Goal: Transaction & Acquisition: Purchase product/service

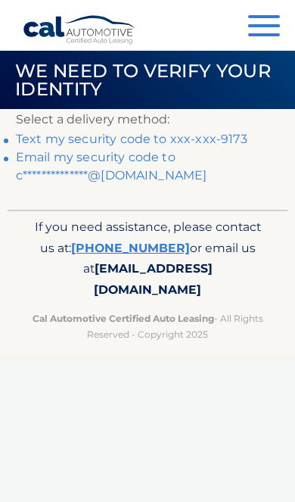
click at [225, 140] on link "Text my security code to xxx-xxx-9173" at bounding box center [132, 139] width 232 height 14
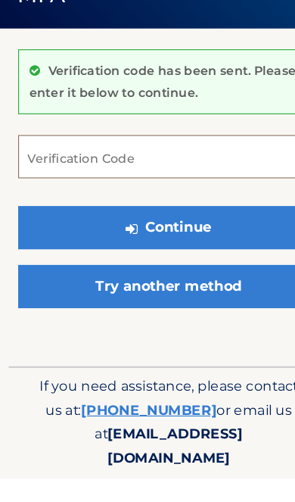
click at [169, 202] on input "Verification Code" at bounding box center [147, 221] width 263 height 38
type input "098500"
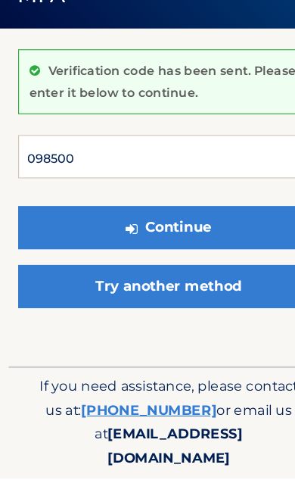
click at [148, 264] on button "Continue" at bounding box center [147, 283] width 263 height 38
click at [179, 264] on button "Continue" at bounding box center [147, 283] width 263 height 38
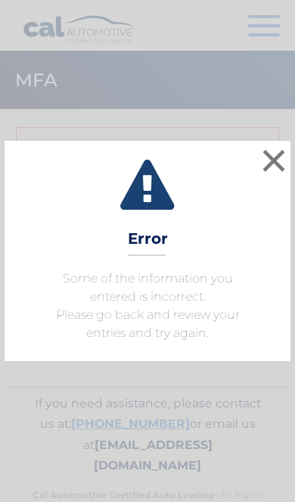
click at [269, 166] on button "×" at bounding box center [274, 160] width 30 height 30
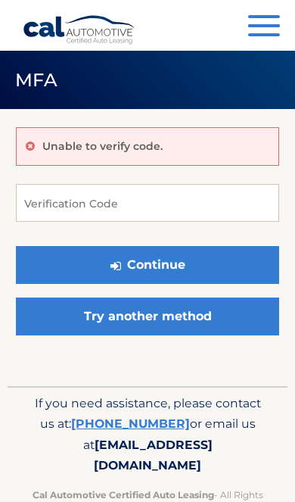
click at [266, 17] on span "button" at bounding box center [264, 16] width 32 height 3
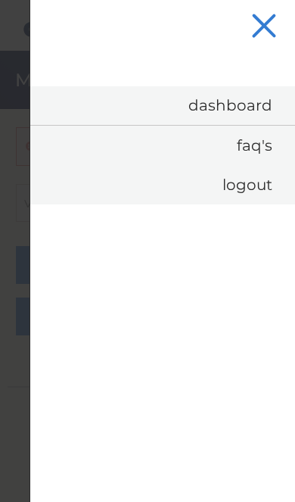
click at [248, 109] on link "Dashboard" at bounding box center [162, 105] width 265 height 39
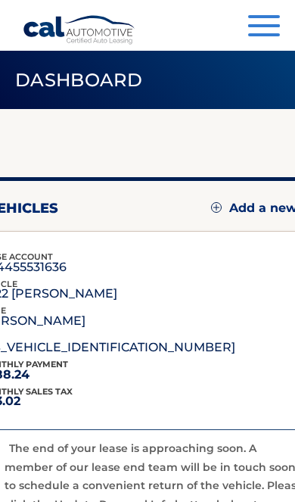
click at [238, 104] on header "Dashboard" at bounding box center [147, 80] width 295 height 58
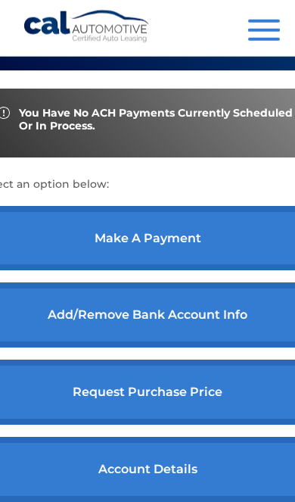
scroll to position [666, 0]
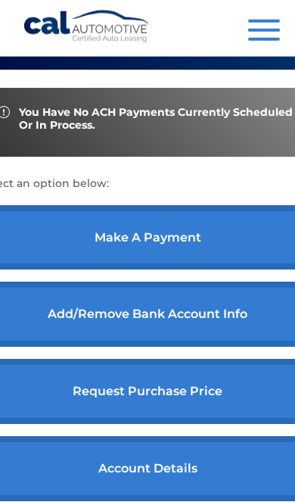
click at [204, 270] on link "make a payment" at bounding box center [148, 237] width 336 height 65
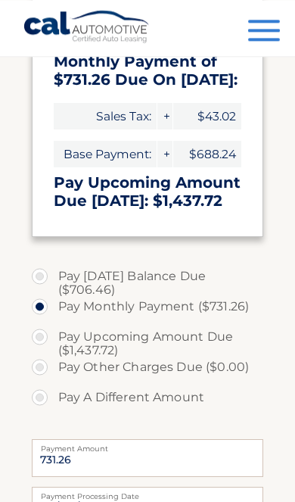
click at [53, 396] on label "Pay A Different Amount" at bounding box center [148, 397] width 232 height 30
click at [53, 396] on input "Pay A Different Amount" at bounding box center [45, 394] width 15 height 24
radio input "true"
click at [156, 456] on input "Payment Amount" at bounding box center [148, 458] width 232 height 38
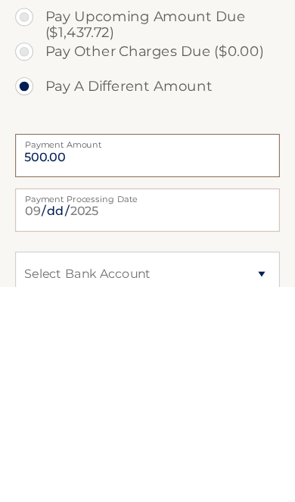
type input "500.00"
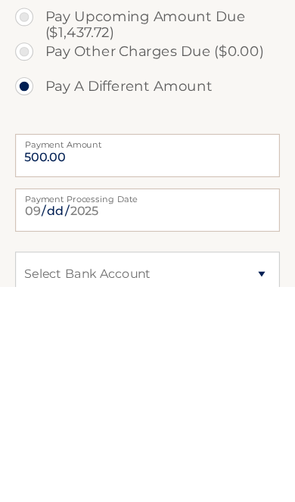
scroll to position [747, 0]
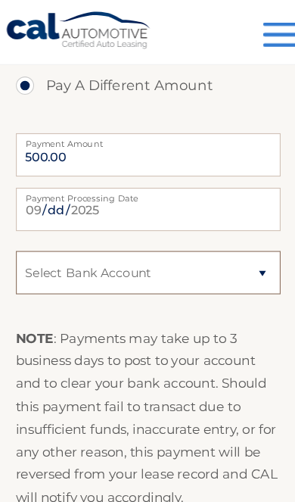
click at [227, 232] on select "Select Bank Account Checking DIGITAL FEDERAL CREDIT UNION *****3725 Checking CI…" at bounding box center [148, 238] width 232 height 38
select select "NjRlYzYxOTgtY2FmYy00ZjNmLTk4MmItOGJlNDY4NGE5YjY3"
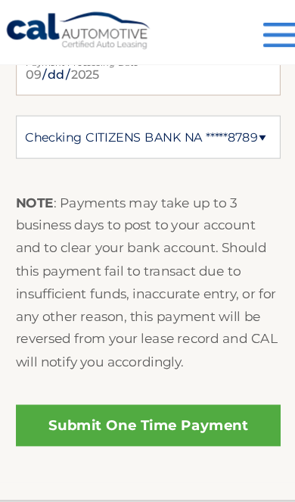
click at [176, 370] on link "Submit One Time Payment" at bounding box center [148, 371] width 232 height 36
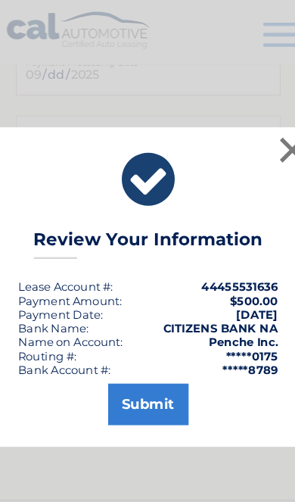
click at [131, 364] on button "Submit" at bounding box center [148, 353] width 70 height 36
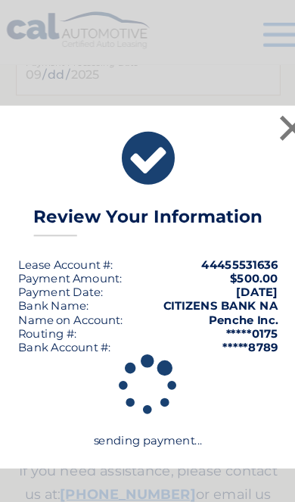
scroll to position [863, 0]
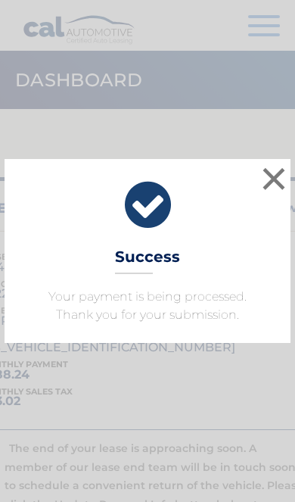
click at [265, 182] on button "×" at bounding box center [274, 178] width 30 height 30
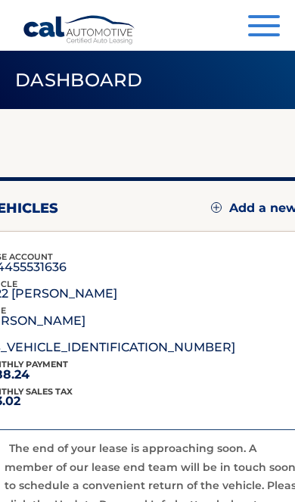
click at [248, 26] on button "Menu" at bounding box center [264, 27] width 32 height 25
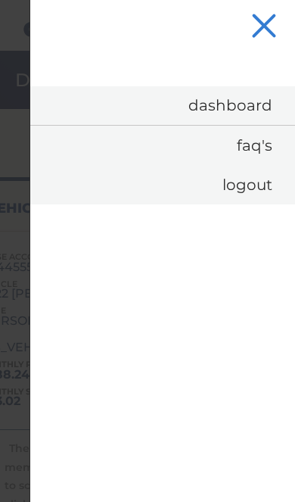
click at [241, 109] on link "Dashboard" at bounding box center [162, 105] width 265 height 39
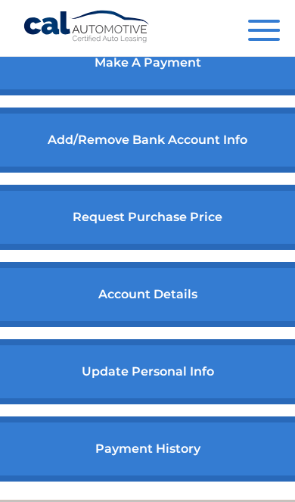
scroll to position [902, 0]
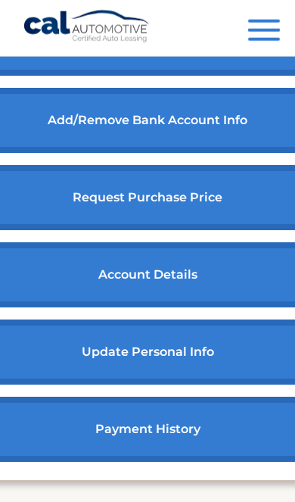
click at [219, 76] on link "make a payment" at bounding box center [148, 43] width 336 height 65
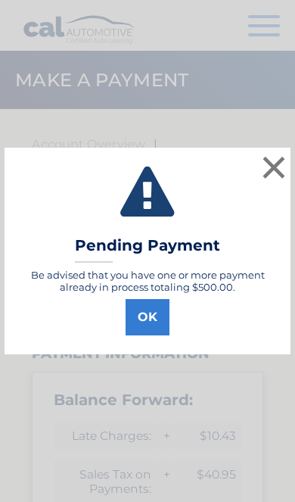
click at [162, 308] on button "OK" at bounding box center [148, 317] width 44 height 36
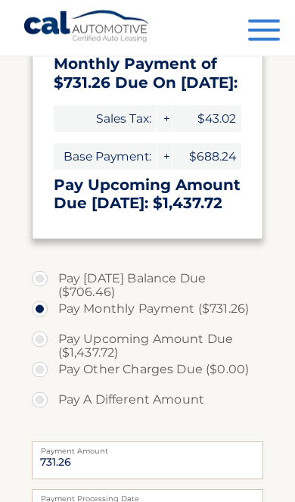
scroll to position [559, 0]
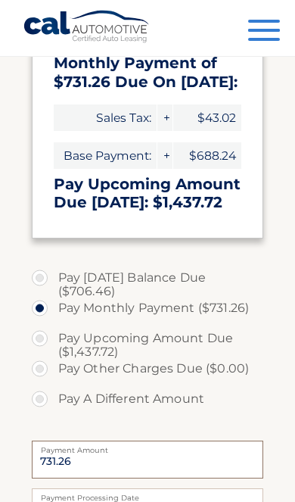
click at [169, 459] on input "731.26" at bounding box center [148, 459] width 232 height 38
click at [137, 452] on input "731.26" at bounding box center [148, 459] width 232 height 38
click at [98, 457] on input "731.26" at bounding box center [148, 459] width 232 height 38
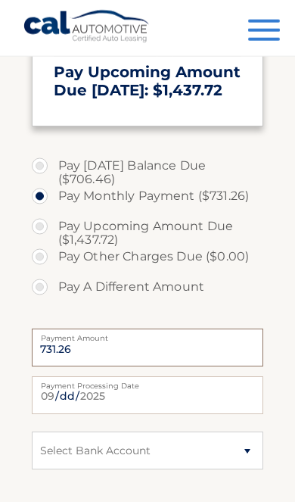
scroll to position [673, 0]
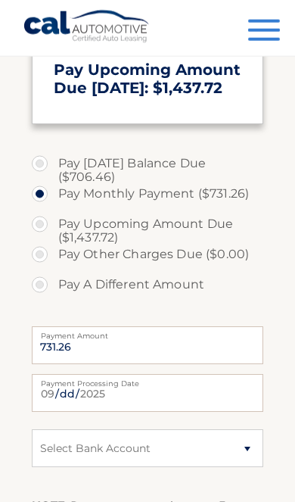
click at [48, 280] on label "Pay A Different Amount" at bounding box center [148, 284] width 232 height 30
click at [48, 280] on input "Pay A Different Amount" at bounding box center [45, 281] width 15 height 24
radio input "true"
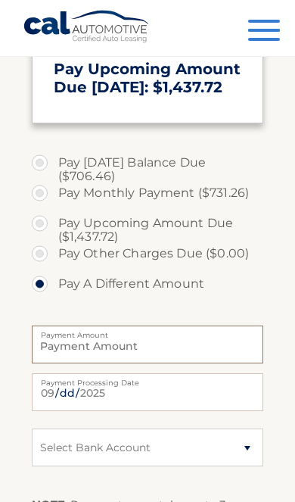
click at [129, 352] on input "Payment Amount" at bounding box center [148, 344] width 232 height 38
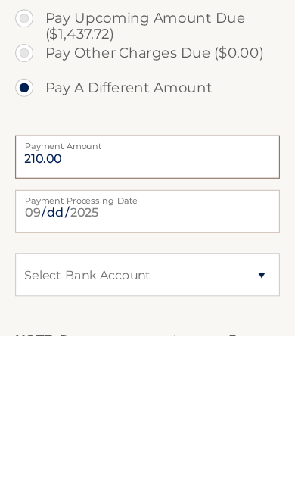
type input "210.00"
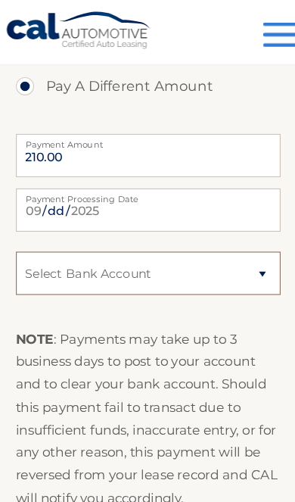
click at [225, 228] on select "Select Bank Account Checking DIGITAL FEDERAL CREDIT UNION *****3725 Checking CI…" at bounding box center [148, 239] width 232 height 38
select select "ODZhNjAyM2MtNmU5OS00ZjUwLWFmNjMtM2QyODAzYjk1MmMx"
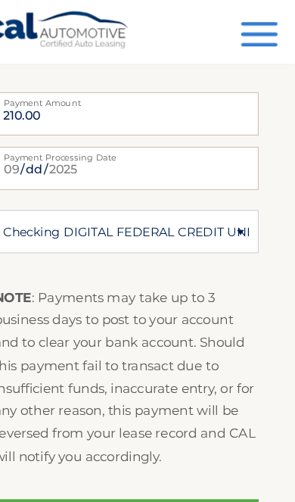
scroll to position [919, 17]
click at [140, 145] on input "2025-09-16" at bounding box center [148, 148] width 232 height 38
type input "2025-09-17"
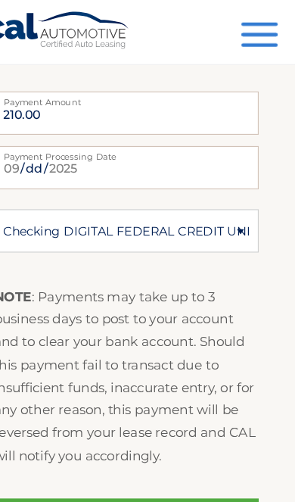
click at [158, 450] on link "Submit One Time Payment" at bounding box center [148, 454] width 232 height 36
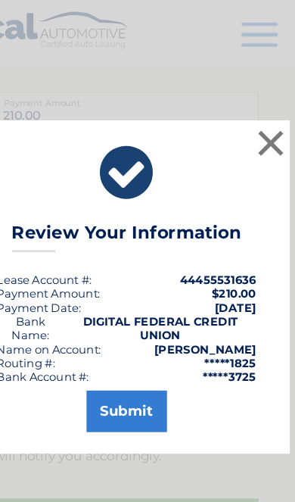
click at [129, 368] on button "Submit" at bounding box center [148, 359] width 70 height 36
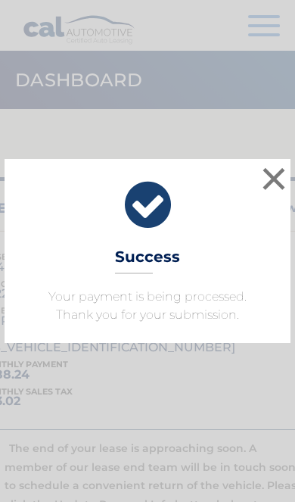
click at [266, 172] on button "×" at bounding box center [274, 178] width 30 height 30
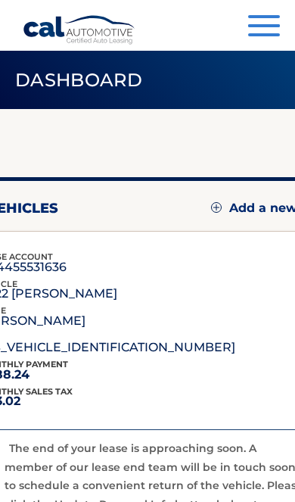
click at [259, 22] on button "Menu" at bounding box center [264, 27] width 32 height 25
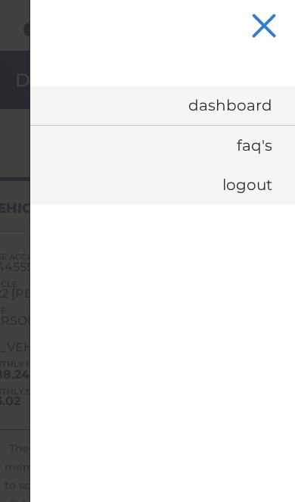
click at [260, 191] on link "Logout" at bounding box center [162, 184] width 265 height 39
